Goal: Task Accomplishment & Management: Manage account settings

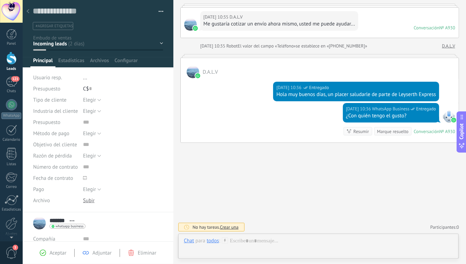
click at [27, 11] on use at bounding box center [28, 11] width 3 height 4
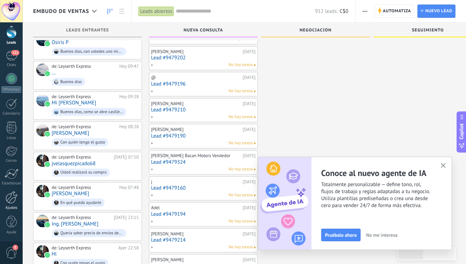
scroll to position [48, 0]
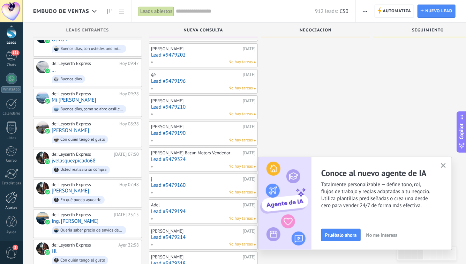
click at [7, 203] on link "Ajustes" at bounding box center [11, 200] width 23 height 19
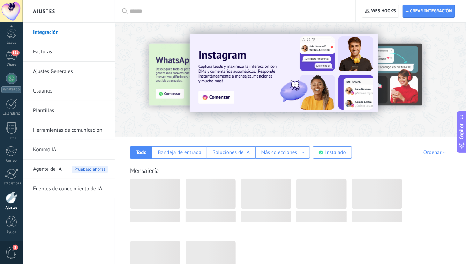
click at [57, 95] on link "Usuarios" at bounding box center [70, 91] width 75 height 20
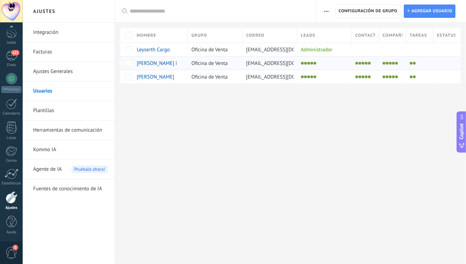
click at [158, 66] on span "[PERSON_NAME] Planta" at bounding box center [163, 63] width 53 height 7
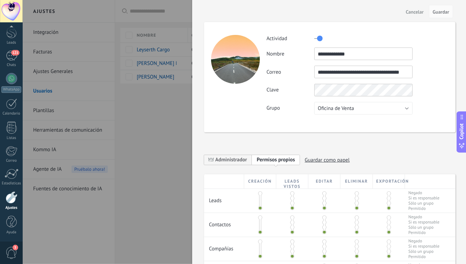
click at [346, 70] on input "**********" at bounding box center [363, 72] width 98 height 13
click at [412, 13] on span "Cancelar" at bounding box center [415, 11] width 18 height 5
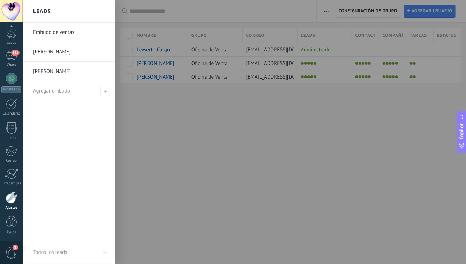
click at [12, 32] on div at bounding box center [11, 28] width 23 height 10
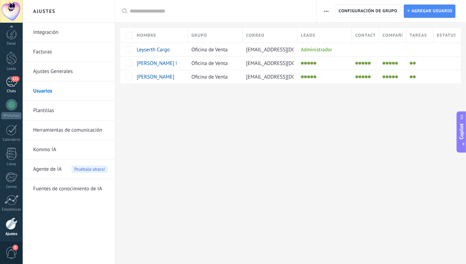
scroll to position [26, 0]
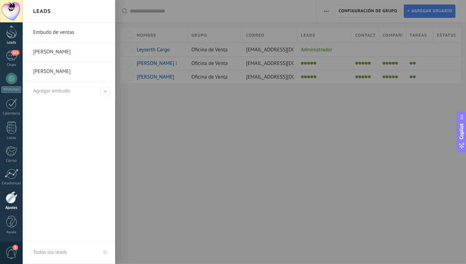
click at [14, 34] on div at bounding box center [11, 31] width 10 height 13
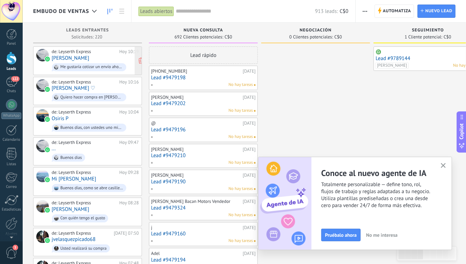
click at [71, 58] on link "[PERSON_NAME]" at bounding box center [71, 58] width 38 height 6
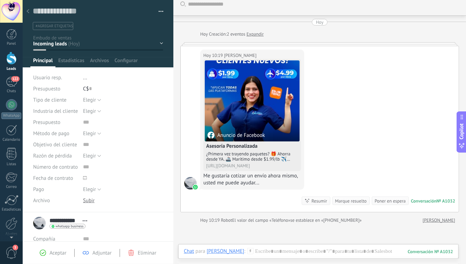
scroll to position [5, 0]
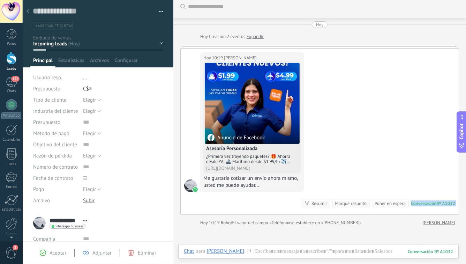
drag, startPoint x: 285, startPoint y: 193, endPoint x: 297, endPoint y: 195, distance: 12.0
click at [297, 195] on div "[DATE] 10:19 [PERSON_NAME] Anuncio de Facebook Asesoría Personalizada ¿Primera …" at bounding box center [320, 131] width 278 height 166
click at [335, 221] on span "se establece en «[PHONE_NUMBER]»" at bounding box center [326, 222] width 72 height 7
click at [29, 11] on div at bounding box center [28, 12] width 10 height 14
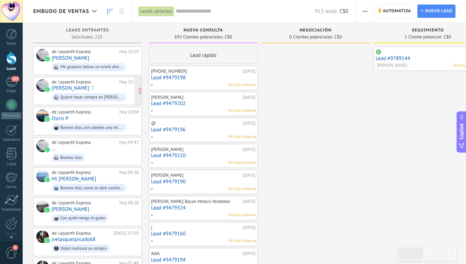
click at [73, 89] on link "[PERSON_NAME] ♡" at bounding box center [74, 88] width 44 height 6
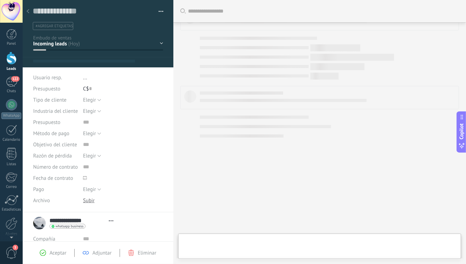
type textarea "**********"
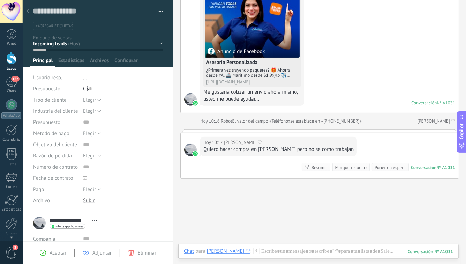
scroll to position [90, 0]
click at [30, 13] on div at bounding box center [28, 12] width 10 height 14
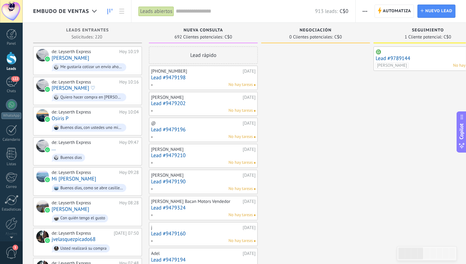
click at [66, 6] on div "Embudo de ventas" at bounding box center [66, 11] width 67 height 22
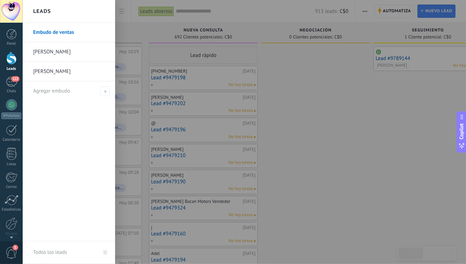
click at [63, 53] on link "[PERSON_NAME]" at bounding box center [70, 52] width 75 height 20
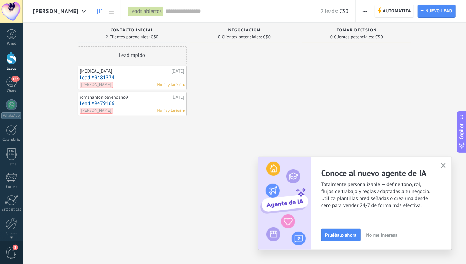
click at [365, 12] on span "button" at bounding box center [365, 11] width 5 height 13
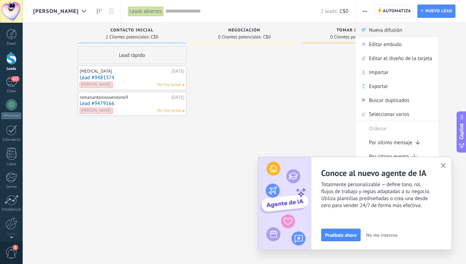
click at [377, 31] on span "Nueva difusión" at bounding box center [385, 30] width 33 height 14
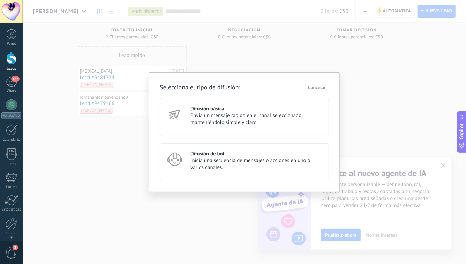
click at [315, 89] on span "Cancelar" at bounding box center [317, 87] width 18 height 5
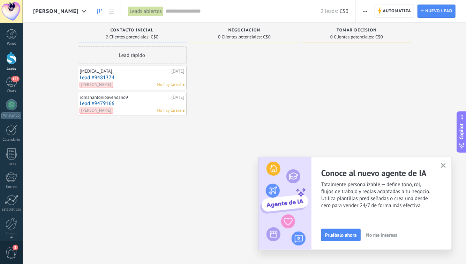
click at [355, 29] on span "Tomar decisión" at bounding box center [357, 30] width 40 height 5
click at [370, 12] on button "button" at bounding box center [365, 11] width 10 height 13
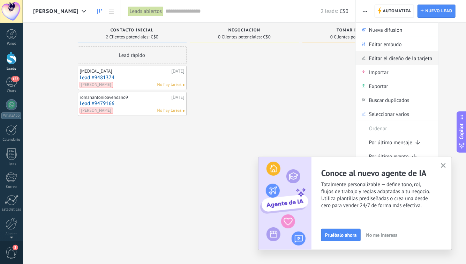
click at [379, 62] on span "Editar el diseño de la tarjeta" at bounding box center [400, 58] width 63 height 14
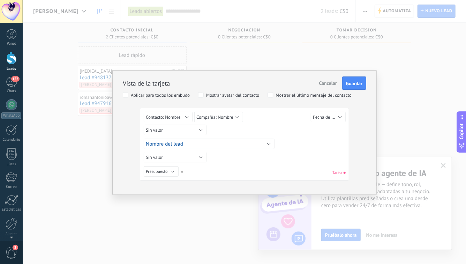
click at [332, 84] on span "Cancelar" at bounding box center [328, 83] width 18 height 6
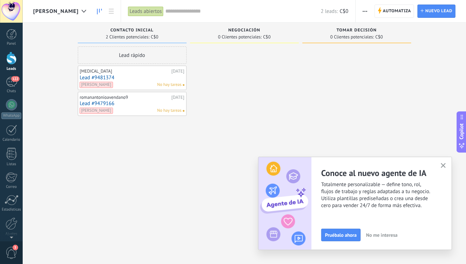
click at [363, 8] on span "button" at bounding box center [365, 11] width 5 height 13
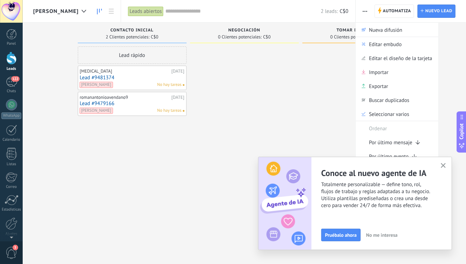
click at [445, 165] on icon "button" at bounding box center [443, 165] width 5 height 5
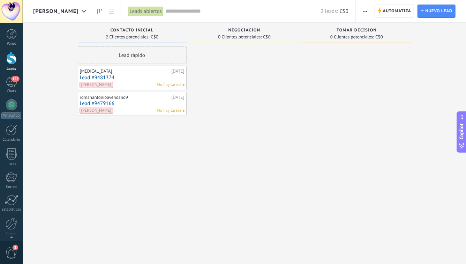
click at [364, 8] on span "button" at bounding box center [365, 11] width 5 height 13
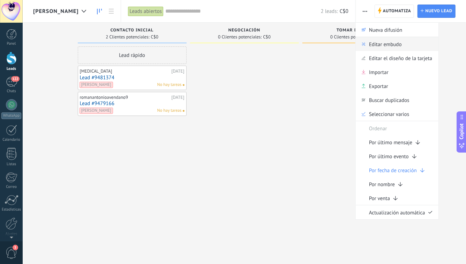
click at [379, 48] on span "Editar embudo" at bounding box center [385, 44] width 33 height 14
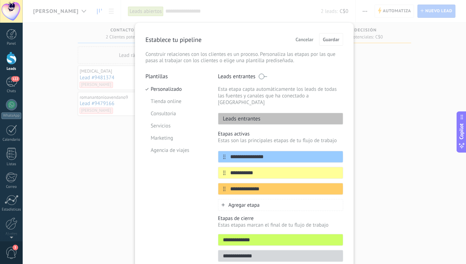
scroll to position [29, 0]
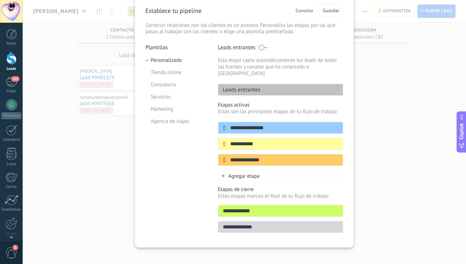
click at [257, 173] on span "Agregar etapa" at bounding box center [243, 176] width 31 height 7
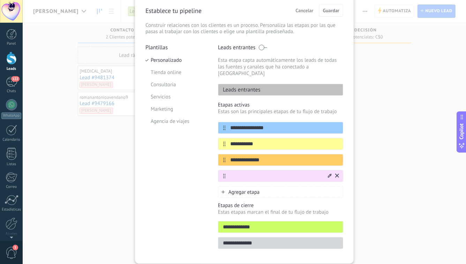
click at [255, 172] on input "text" at bounding box center [276, 175] width 101 height 7
type input "*********"
click at [328, 173] on icon at bounding box center [330, 175] width 4 height 4
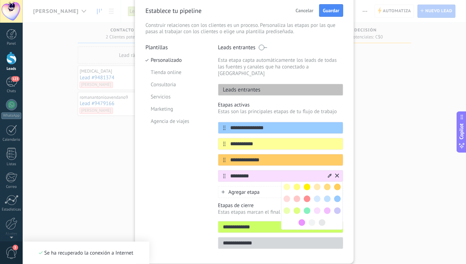
click at [306, 195] on span at bounding box center [307, 198] width 7 height 7
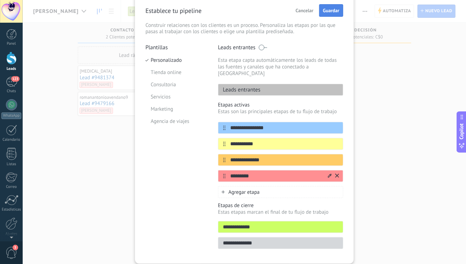
click at [328, 9] on span "Guardar" at bounding box center [331, 10] width 16 height 5
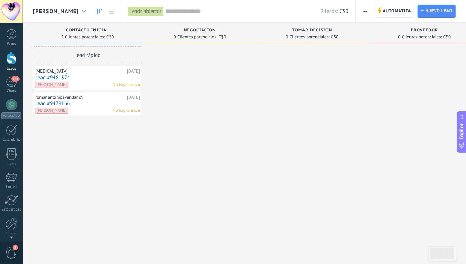
click at [82, 12] on use at bounding box center [84, 11] width 5 height 3
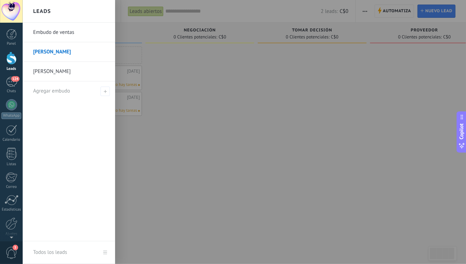
click at [60, 9] on div "Leads" at bounding box center [69, 11] width 92 height 23
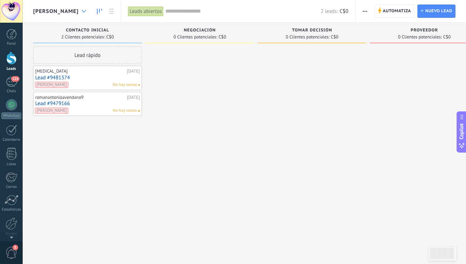
click at [78, 6] on div at bounding box center [84, 12] width 12 height 14
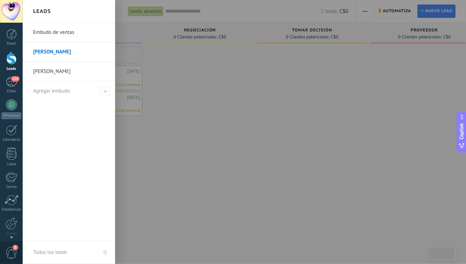
click at [55, 29] on link "Embudo de ventas" at bounding box center [70, 33] width 75 height 20
